Goal: Information Seeking & Learning: Find specific fact

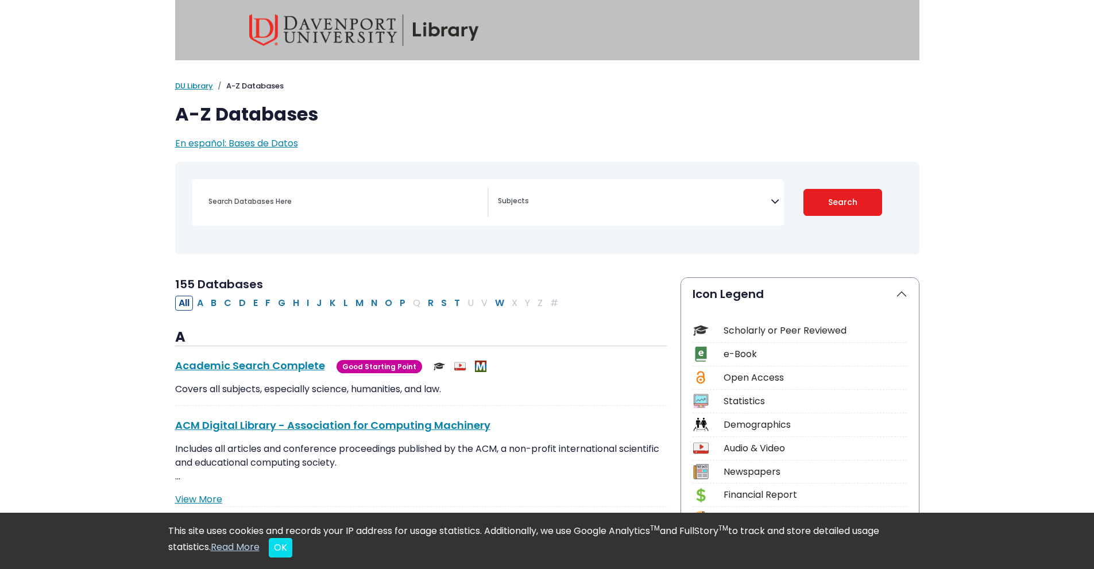
select select "Database Subject Filter"
click at [314, 197] on input "Search database by title or keyword" at bounding box center [344, 201] width 286 height 17
type input "[PERSON_NAME] coorperation"
click at [803, 189] on button "Search" at bounding box center [842, 202] width 79 height 27
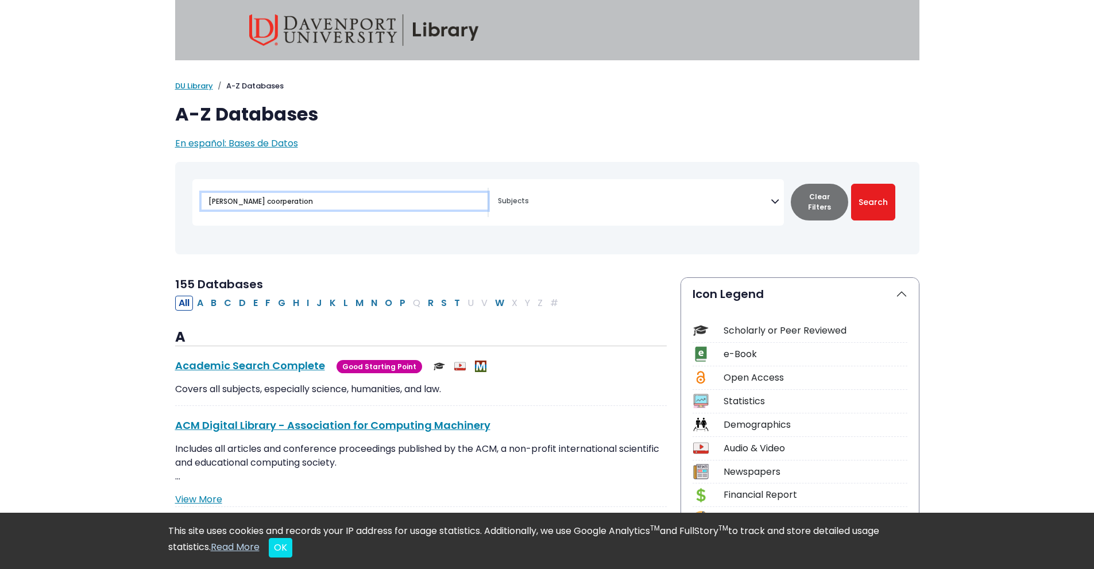
select select "Database Subject Filter"
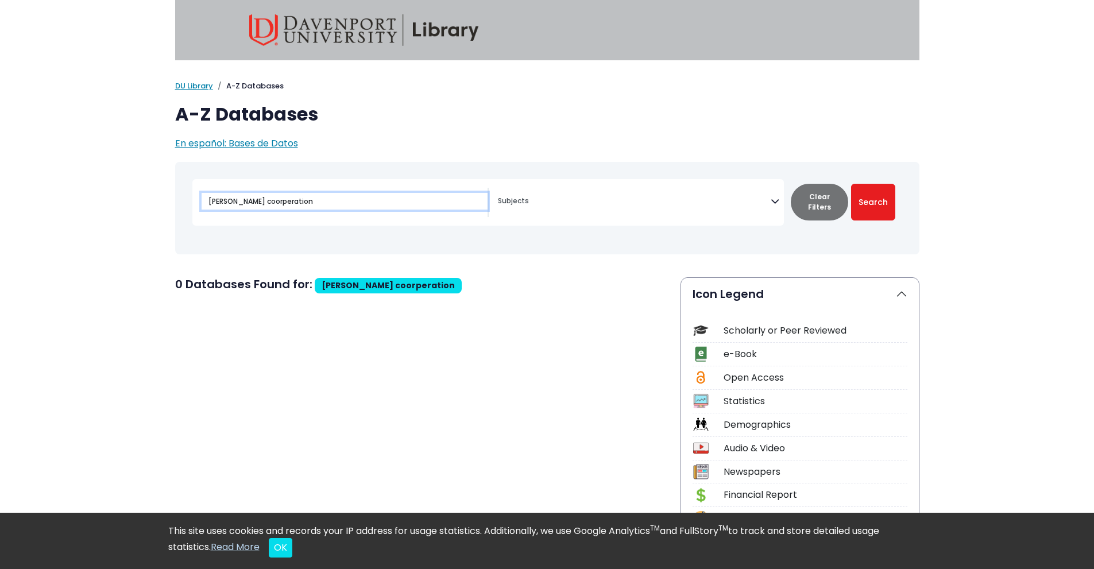
click at [345, 204] on input "[PERSON_NAME] coorperation" at bounding box center [344, 201] width 286 height 17
type input "[PERSON_NAME]"
click at [851, 184] on button "Search" at bounding box center [873, 202] width 44 height 37
select select "Database Subject Filter"
click at [261, 203] on input "[PERSON_NAME]" at bounding box center [344, 201] width 286 height 17
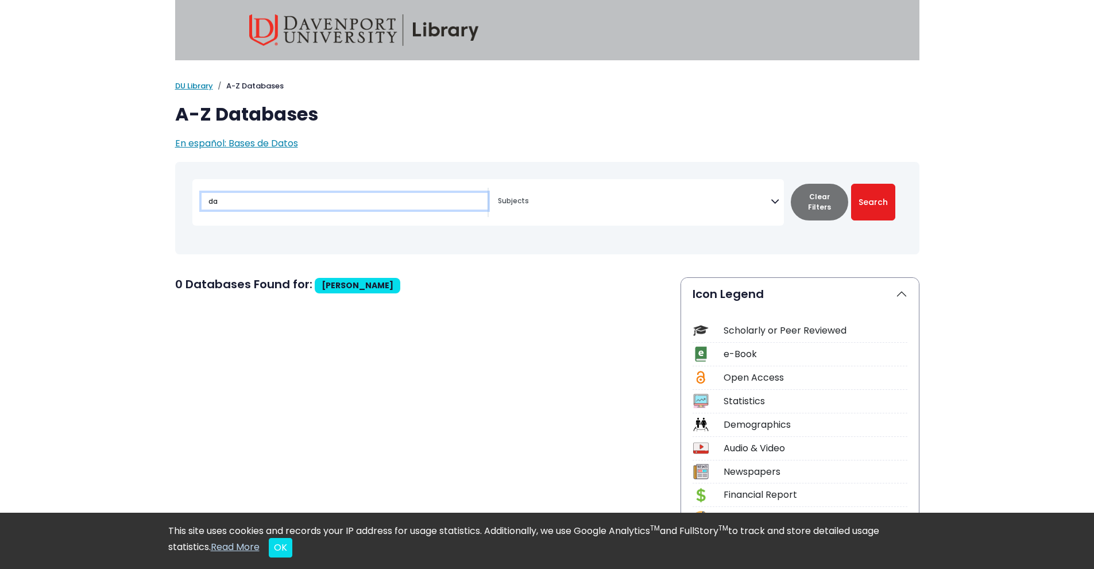
type input "d"
click at [851, 184] on button "Search" at bounding box center [873, 202] width 44 height 37
select select "Database Subject Filter"
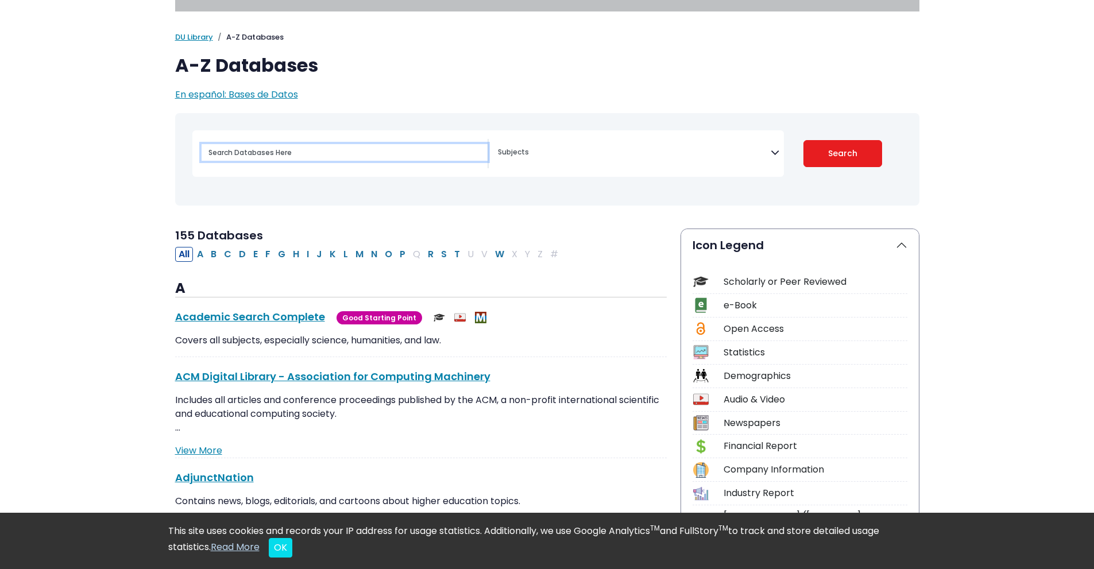
scroll to position [115, 0]
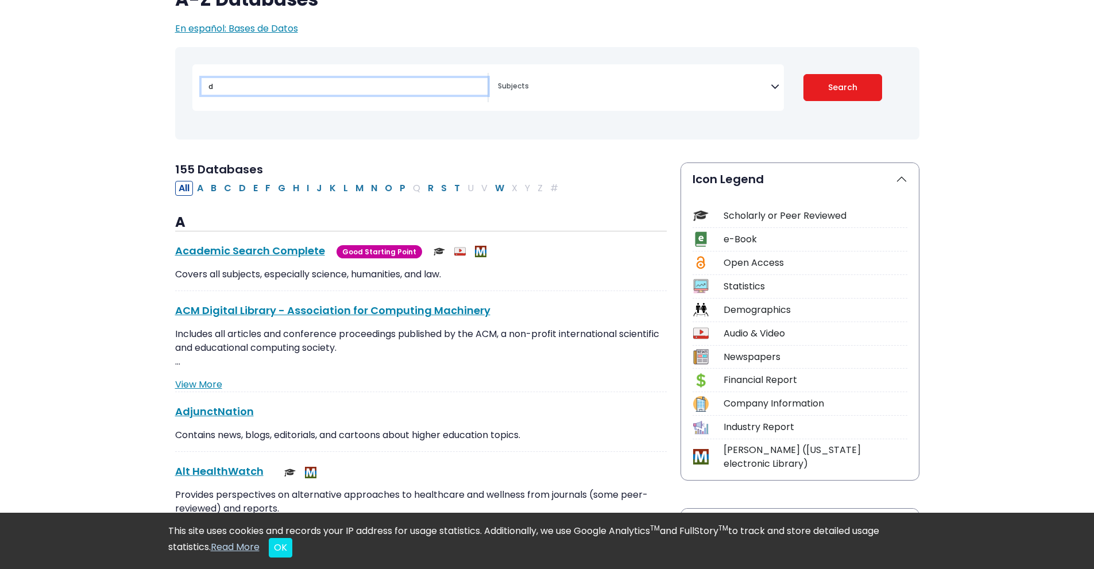
type input "d"
click at [803, 74] on button "Search" at bounding box center [842, 87] width 79 height 27
select select "Database Subject Filter"
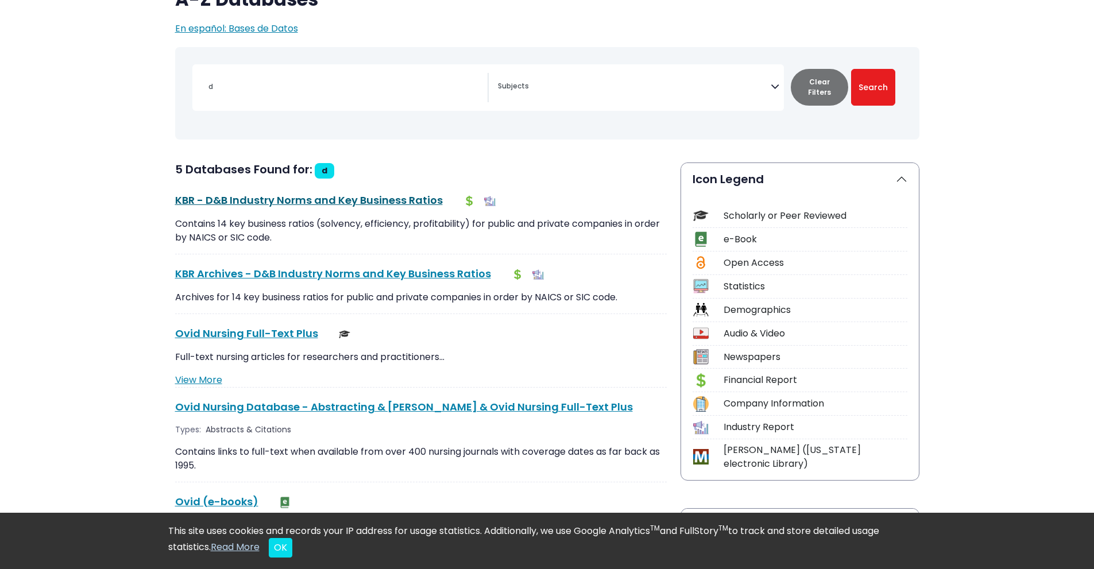
click at [313, 205] on link "KBR - D&B Industry Norms and Key Business Ratios This link opens in a new window" at bounding box center [309, 200] width 268 height 14
